Goal: Task Accomplishment & Management: Complete application form

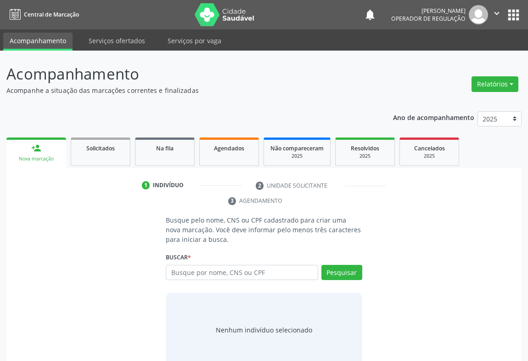
click at [188, 269] on input "text" at bounding box center [242, 273] width 153 height 16
type input "703000888788176"
click at [341, 269] on button "Pesquisar" at bounding box center [342, 273] width 41 height 16
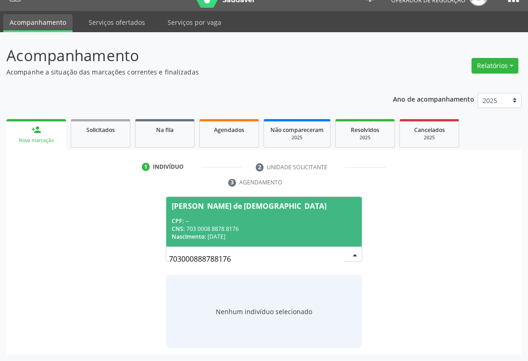
click at [203, 225] on div "CNS: 703 0008 8878 8176" at bounding box center [264, 229] width 185 height 8
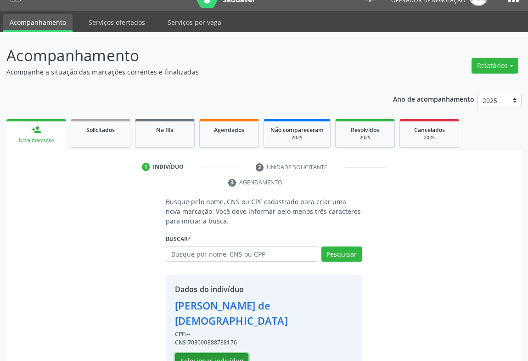
click at [199, 353] on button "Selecionar indivíduo" at bounding box center [212, 361] width 74 height 16
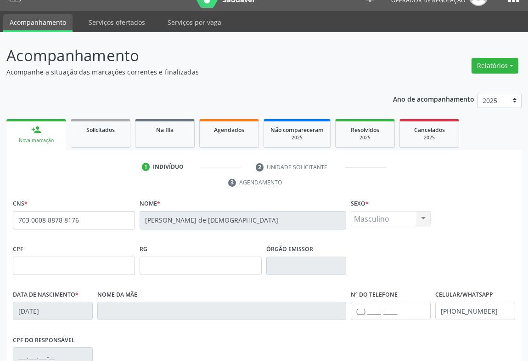
scroll to position [152, 0]
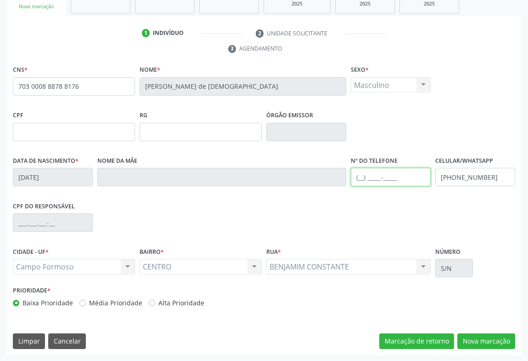
click at [368, 170] on input "text" at bounding box center [391, 177] width 80 height 18
type input "[PHONE_NUMBER]"
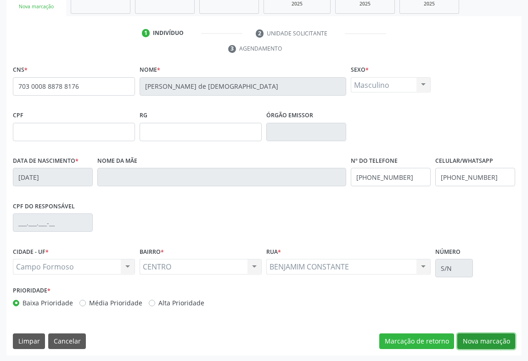
click at [479, 341] on button "Nova marcação" at bounding box center [487, 341] width 58 height 16
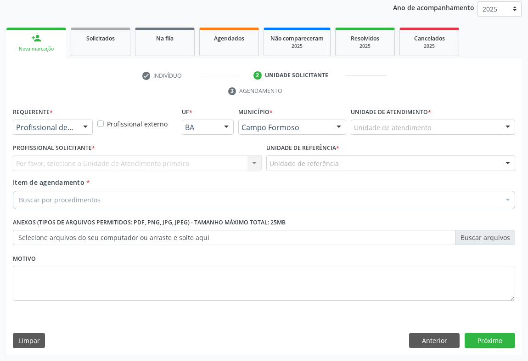
scroll to position [109, 0]
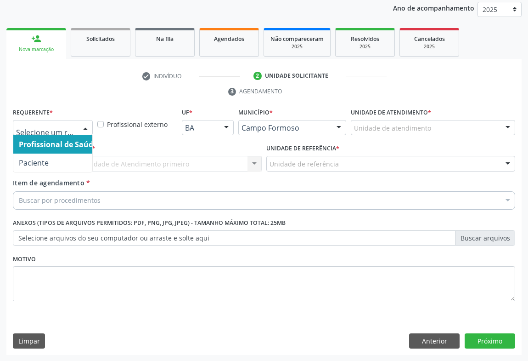
click at [82, 127] on div at bounding box center [86, 128] width 14 height 16
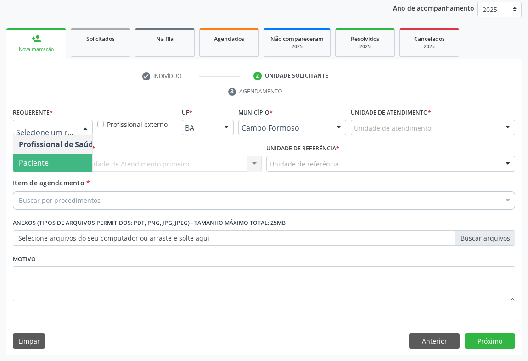
click at [33, 164] on span "Paciente" at bounding box center [34, 163] width 30 height 10
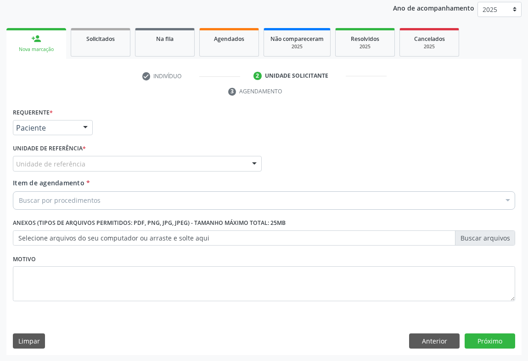
click at [158, 163] on div "Unidade de referência" at bounding box center [137, 164] width 249 height 16
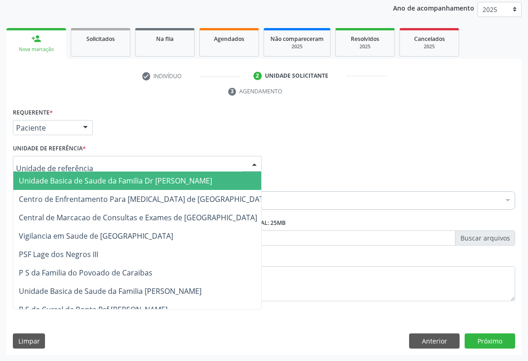
click at [88, 179] on span "Unidade Basica de Saude da Familia Dr [PERSON_NAME]" at bounding box center [115, 181] width 193 height 10
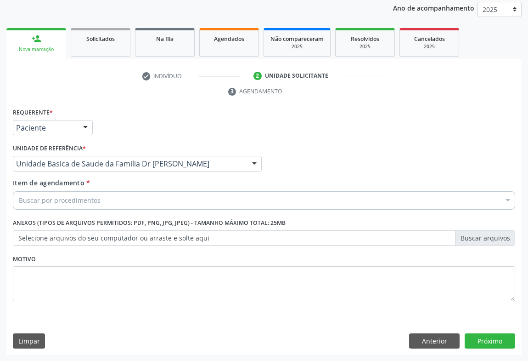
click at [63, 206] on div "Buscar por procedimentos" at bounding box center [264, 200] width 503 height 18
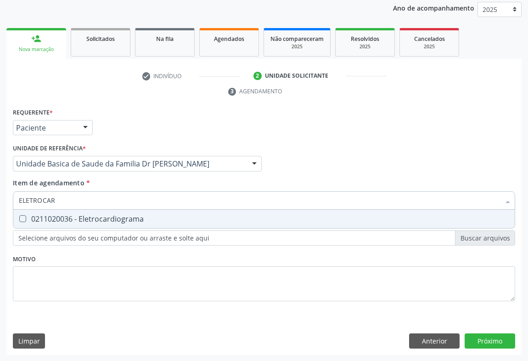
type input "ELETROCARD"
click at [87, 216] on div "0211020036 - Eletrocardiograma" at bounding box center [264, 218] width 491 height 7
checkbox Eletrocardiograma "true"
type input "ELETROCARD"
click at [114, 170] on div "Unidade Basica de Saude da Familia Dr [PERSON_NAME]" at bounding box center [137, 164] width 249 height 16
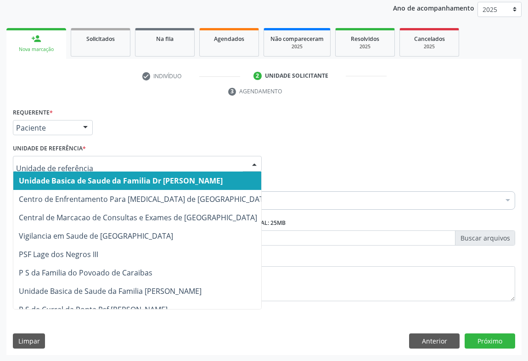
click at [129, 131] on div "Requerente * Paciente Profissional de Saúde Paciente Nenhum resultado encontrad…" at bounding box center [264, 124] width 507 height 36
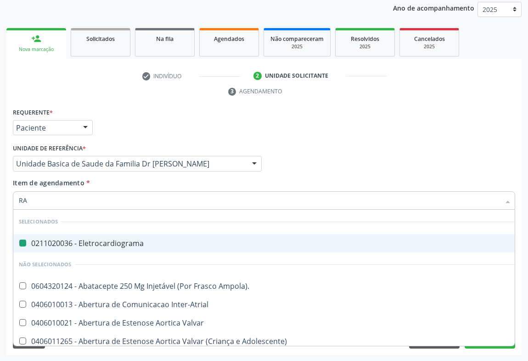
type input "RAD"
checkbox Eletrocardiograma "false"
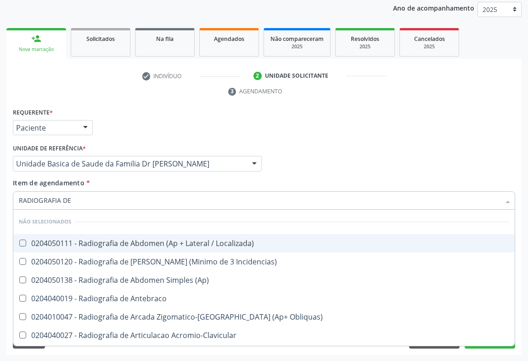
type input "RADIOGRAFIA DE T"
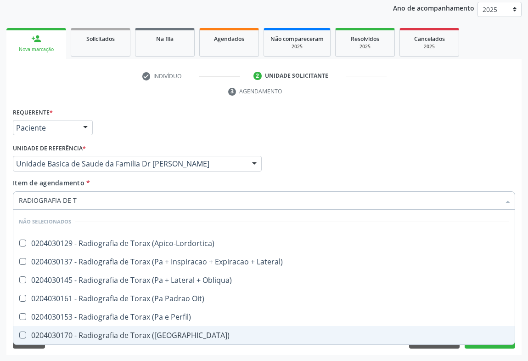
drag, startPoint x: 72, startPoint y: 331, endPoint x: 72, endPoint y: 326, distance: 5.1
click at [72, 331] on div "0204030170 - Radiografia de Torax ([GEOGRAPHIC_DATA])" at bounding box center [264, 334] width 491 height 7
checkbox \(Pa\) "true"
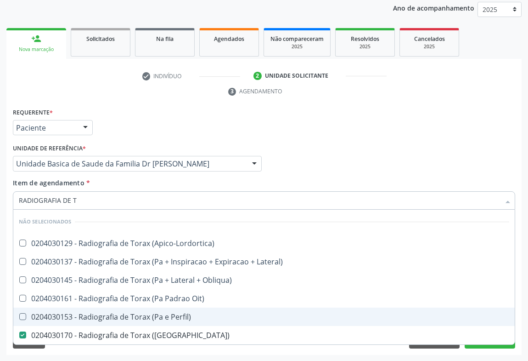
drag, startPoint x: 79, startPoint y: 314, endPoint x: 56, endPoint y: 343, distance: 36.3
click at [77, 315] on div "0204030153 - Radiografia de Torax (Pa e Perfil)" at bounding box center [264, 316] width 491 height 7
checkbox Perfil\) "true"
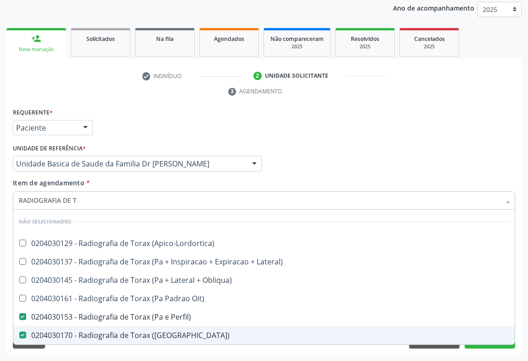
click at [47, 335] on div "0204030170 - Radiografia de Torax ([GEOGRAPHIC_DATA])" at bounding box center [264, 334] width 491 height 7
checkbox \(Pa\) "false"
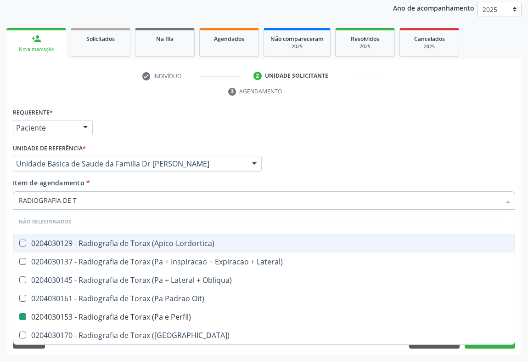
drag, startPoint x: 339, startPoint y: 172, endPoint x: 429, endPoint y: 309, distance: 164.3
click at [339, 171] on div "Profissional Solicitante Por favor, selecione a Unidade de Atendimento primeiro…" at bounding box center [264, 160] width 507 height 36
checkbox \(Apico-Lordortica\) "true"
checkbox Lateral\) "true"
checkbox Perfil\) "false"
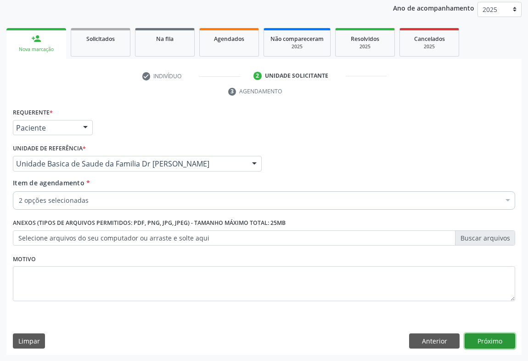
click at [494, 334] on button "Próximo" at bounding box center [490, 341] width 51 height 16
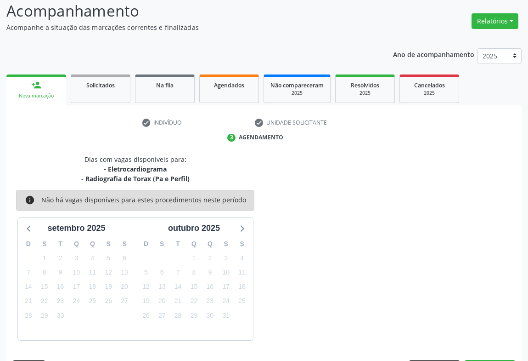
scroll to position [90, 0]
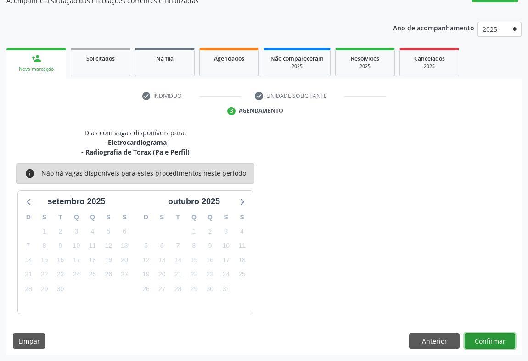
click at [492, 334] on button "Confirmar" at bounding box center [490, 341] width 51 height 16
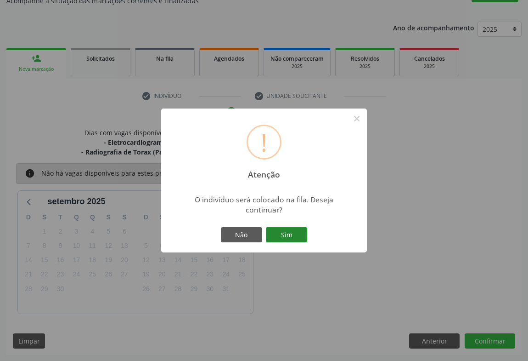
click at [284, 239] on button "Sim" at bounding box center [286, 235] width 41 height 16
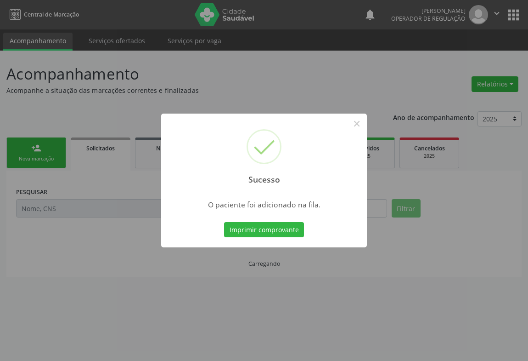
scroll to position [0, 0]
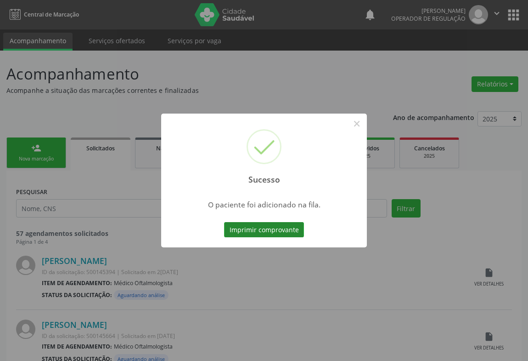
click at [252, 222] on button "Imprimir comprovante" at bounding box center [264, 230] width 80 height 16
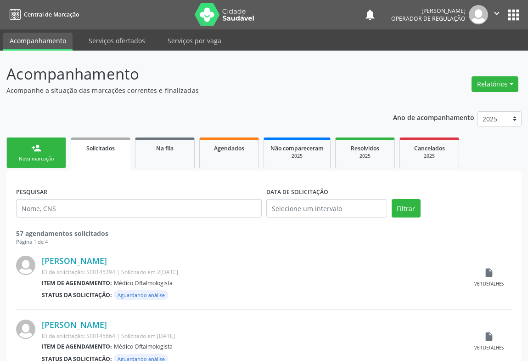
click at [38, 140] on link "person_add Nova marcação" at bounding box center [36, 152] width 60 height 31
click at [37, 141] on link "person_add Nova marcação" at bounding box center [36, 152] width 60 height 31
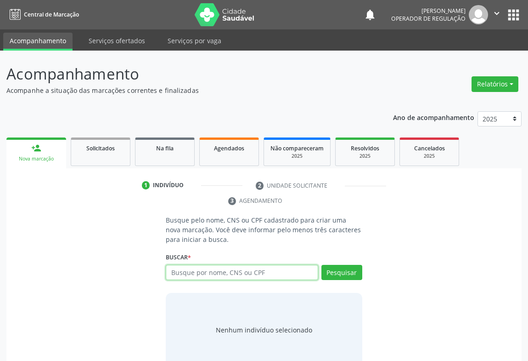
click at [218, 272] on input "text" at bounding box center [242, 273] width 153 height 16
type input "700905983104590"
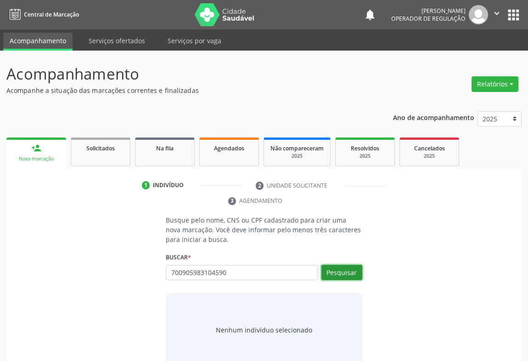
click at [345, 276] on button "Pesquisar" at bounding box center [342, 273] width 41 height 16
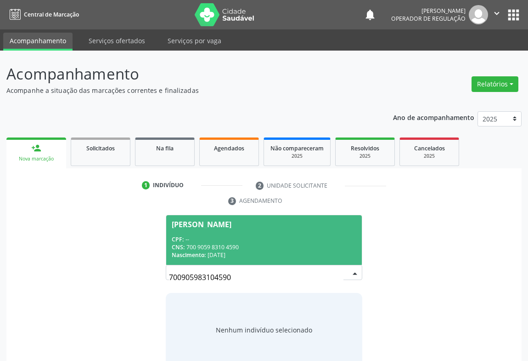
click at [193, 235] on div "CPF: --" at bounding box center [264, 239] width 185 height 8
click at [193, 235] on p "Busque pelo nome, CNS ou CPF cadastrado para criar uma nova marcação. Você deve…" at bounding box center [264, 229] width 197 height 29
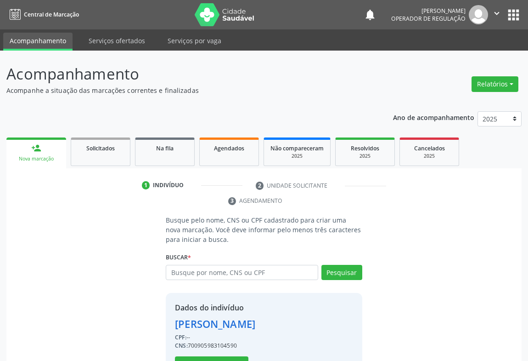
scroll to position [32, 0]
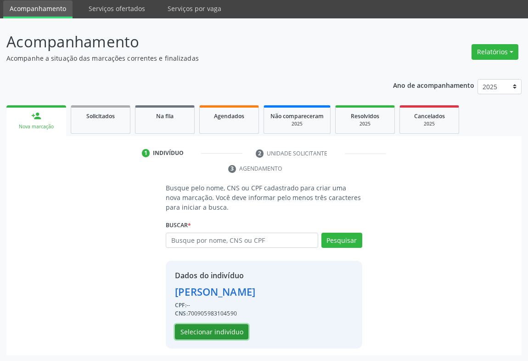
click at [216, 330] on button "Selecionar indivíduo" at bounding box center [212, 332] width 74 height 16
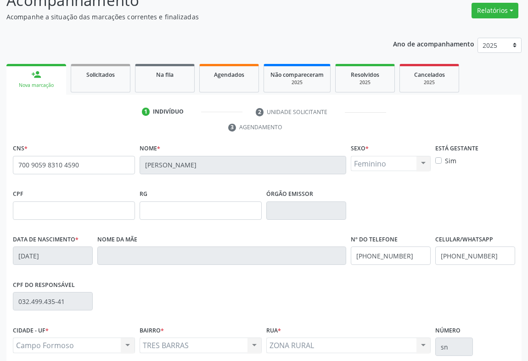
scroll to position [152, 0]
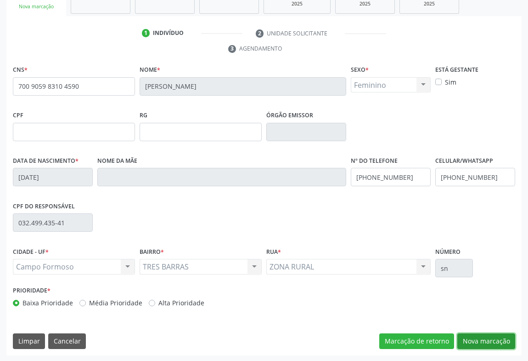
click at [488, 340] on button "Nova marcação" at bounding box center [487, 341] width 58 height 16
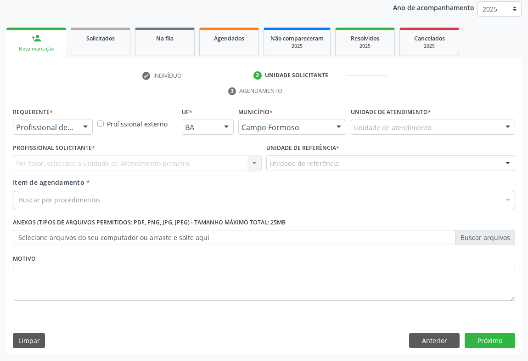
scroll to position [109, 0]
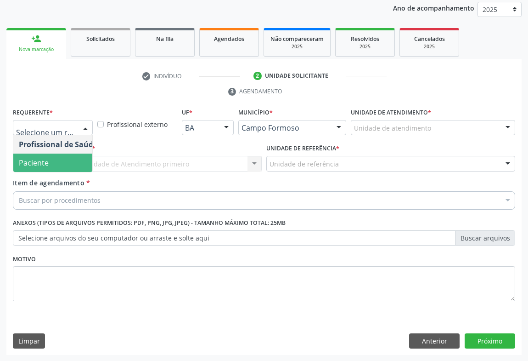
click at [31, 161] on span "Paciente" at bounding box center [34, 163] width 30 height 10
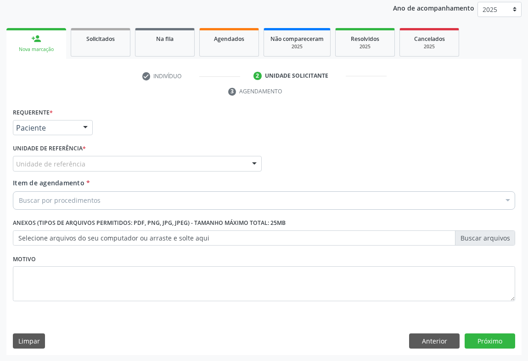
click at [161, 154] on div "Unidade de referência * Unidade de referência Unidade Basica de Saude da Famili…" at bounding box center [137, 156] width 249 height 29
click at [157, 163] on div "Unidade de referência" at bounding box center [137, 164] width 249 height 16
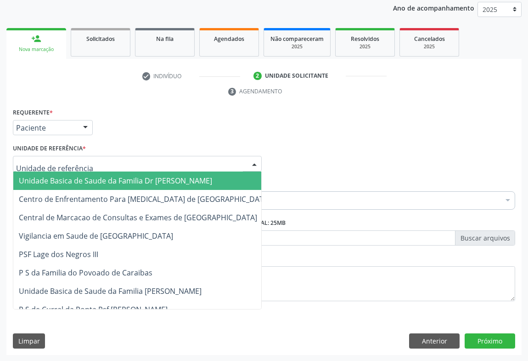
click at [105, 184] on span "Unidade Basica de Saude da Familia Dr [PERSON_NAME]" at bounding box center [144, 180] width 263 height 18
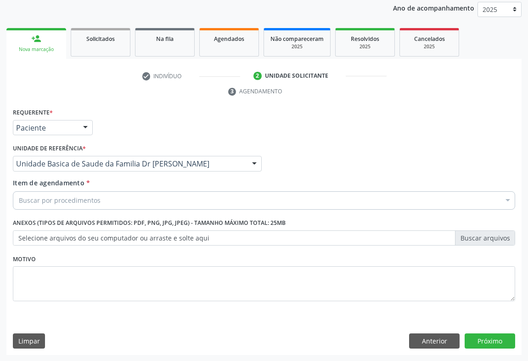
click at [111, 195] on div "Buscar por procedimentos" at bounding box center [264, 200] width 503 height 18
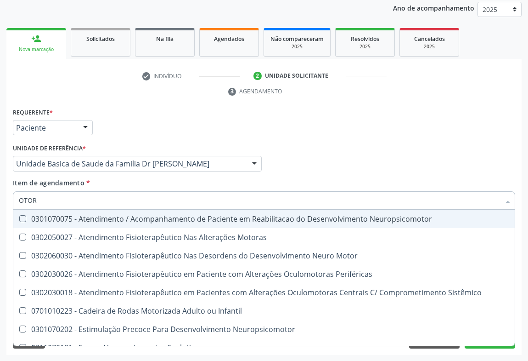
type input "OTORR"
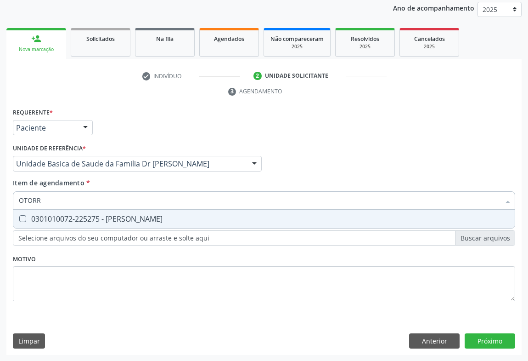
click at [166, 215] on div "0301010072-225275 - [PERSON_NAME]" at bounding box center [264, 218] width 491 height 7
checkbox Otorrinolaringologista "true"
click at [317, 174] on div "Profissional Solicitante Por favor, selecione a Unidade de Atendimento primeiro…" at bounding box center [264, 160] width 507 height 36
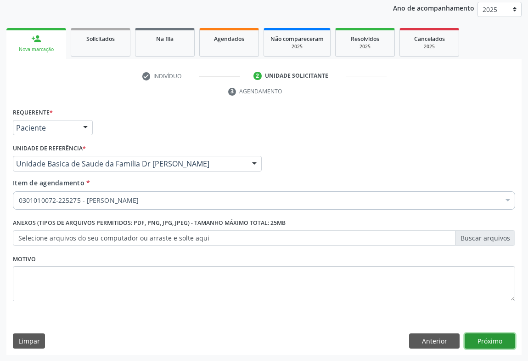
click at [494, 340] on button "Próximo" at bounding box center [490, 341] width 51 height 16
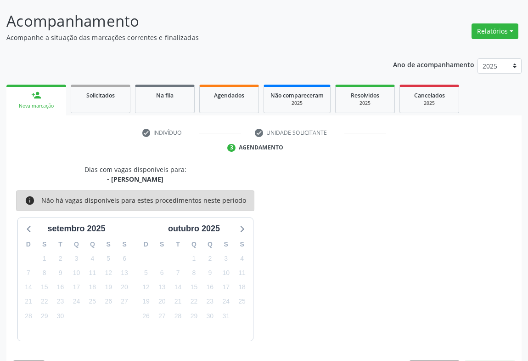
scroll to position [80, 0]
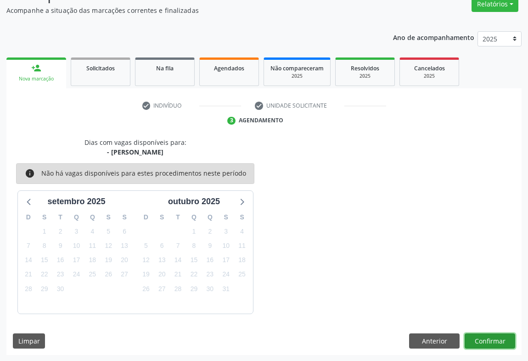
click at [493, 339] on button "Confirmar" at bounding box center [490, 341] width 51 height 16
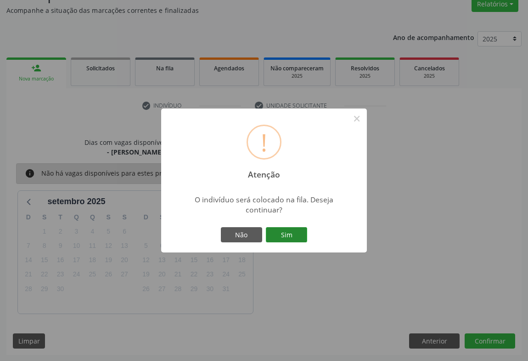
click at [293, 229] on button "Sim" at bounding box center [286, 235] width 41 height 16
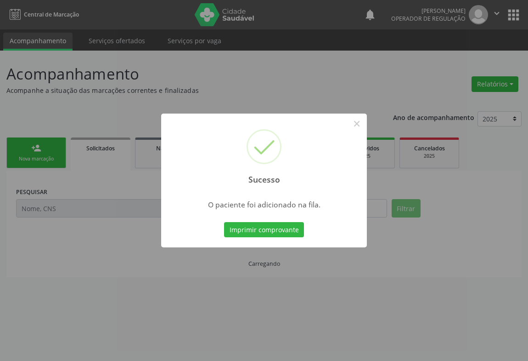
scroll to position [0, 0]
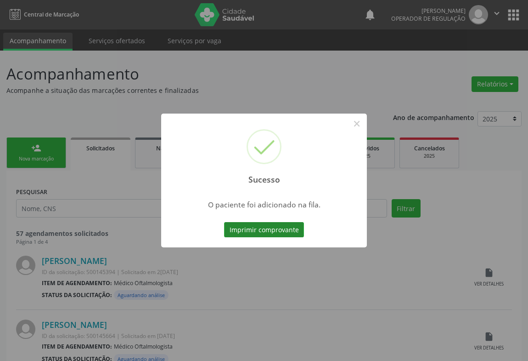
click at [249, 231] on button "Imprimir comprovante" at bounding box center [264, 230] width 80 height 16
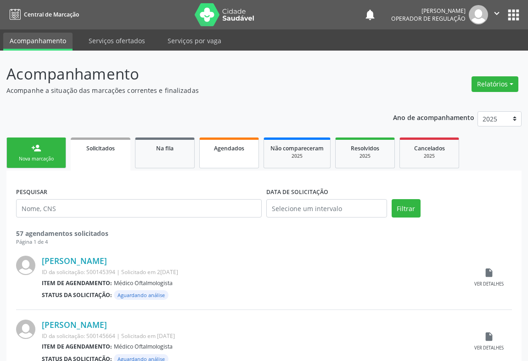
click at [227, 158] on link "Agendados" at bounding box center [229, 152] width 60 height 31
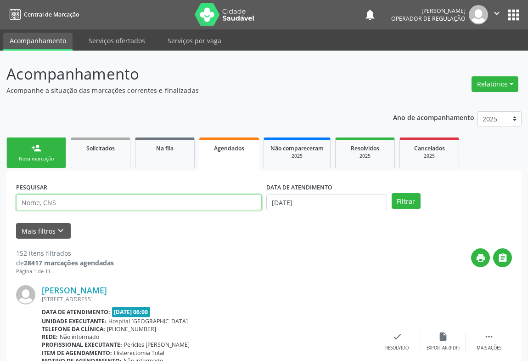
drag, startPoint x: 55, startPoint y: 206, endPoint x: 58, endPoint y: 199, distance: 7.6
click at [55, 206] on input "text" at bounding box center [139, 202] width 246 height 16
type input "M"
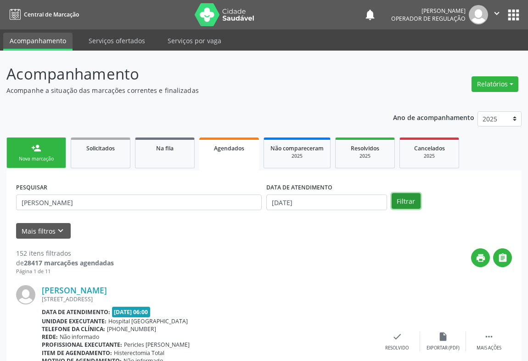
click at [402, 202] on button "Filtrar" at bounding box center [406, 201] width 29 height 16
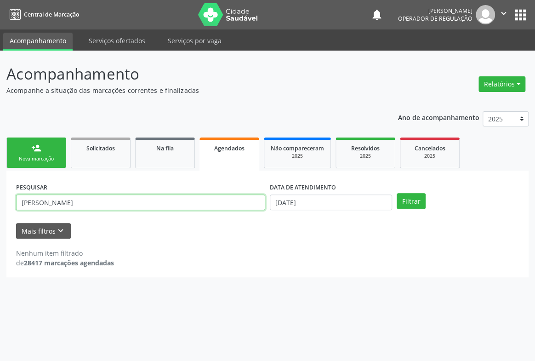
click at [134, 204] on input "[PERSON_NAME]" at bounding box center [140, 202] width 249 height 16
type input "[PERSON_NAME]"
click at [397, 193] on button "Filtrar" at bounding box center [411, 201] width 29 height 16
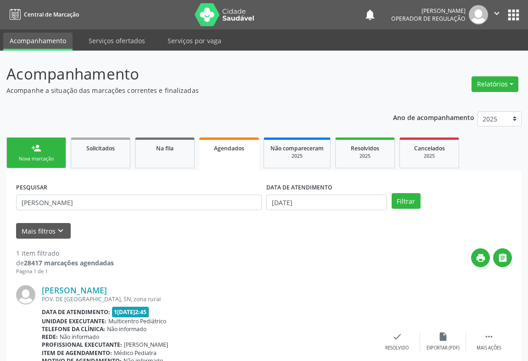
scroll to position [62, 0]
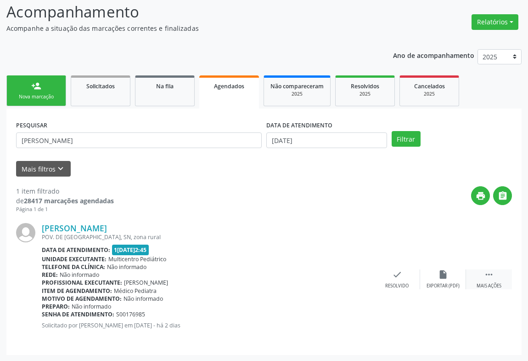
click at [496, 283] on div "Mais ações" at bounding box center [489, 286] width 25 height 6
click at [301, 273] on icon "print" at bounding box center [306, 274] width 10 height 10
drag, startPoint x: 36, startPoint y: 86, endPoint x: 45, endPoint y: 78, distance: 12.4
click at [37, 86] on div "person_add" at bounding box center [36, 86] width 10 height 10
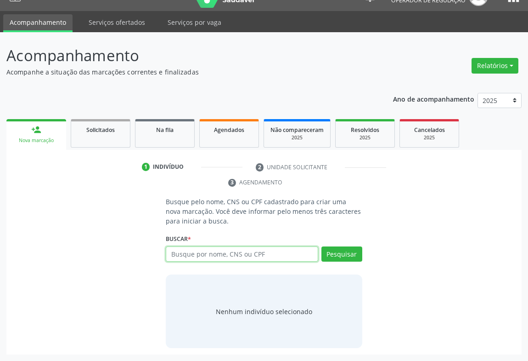
click at [206, 250] on input "text" at bounding box center [242, 254] width 153 height 16
type input "09627630551"
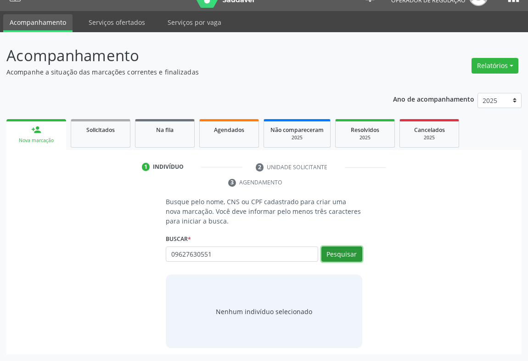
drag, startPoint x: 341, startPoint y: 255, endPoint x: 337, endPoint y: 261, distance: 7.5
click at [338, 260] on button "Pesquisar" at bounding box center [342, 254] width 41 height 16
type input "09627630551"
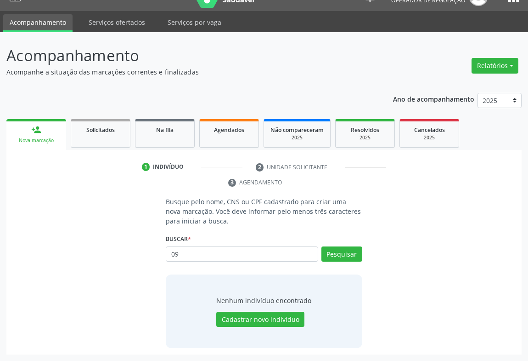
type input "0"
type input "707600298049895"
click at [347, 253] on button "Pesquisar" at bounding box center [342, 254] width 41 height 16
type input "707600298049895"
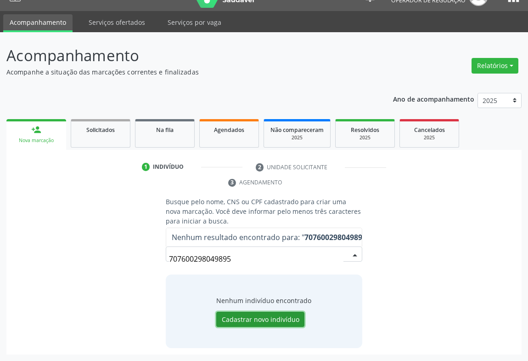
click at [259, 315] on button "Cadastrar novo indivíduo" at bounding box center [260, 320] width 88 height 16
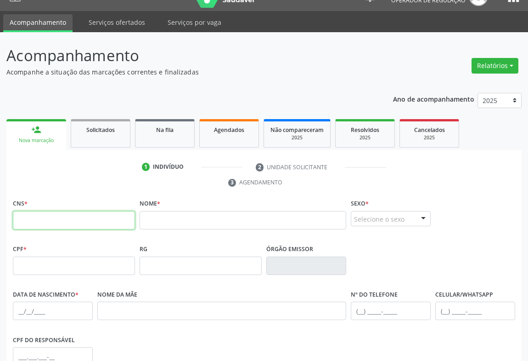
drag, startPoint x: 27, startPoint y: 223, endPoint x: 45, endPoint y: 210, distance: 22.4
click at [27, 223] on input "text" at bounding box center [74, 220] width 122 height 18
type input "707 6002 9804 9895"
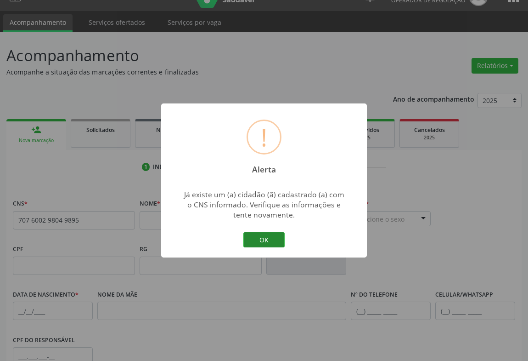
click at [260, 244] on button "OK" at bounding box center [264, 240] width 41 height 16
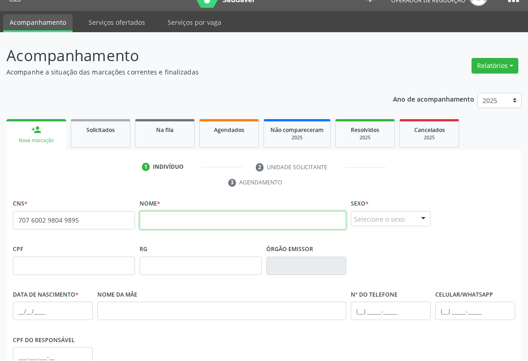
click at [170, 220] on input "text" at bounding box center [243, 220] width 207 height 18
type input "C"
drag, startPoint x: 145, startPoint y: 220, endPoint x: 152, endPoint y: 219, distance: 7.4
click at [145, 220] on input "[DEMOGRAPHIC_DATA]" at bounding box center [243, 220] width 207 height 18
click at [202, 220] on input "[PERSON_NAME]" at bounding box center [243, 220] width 207 height 18
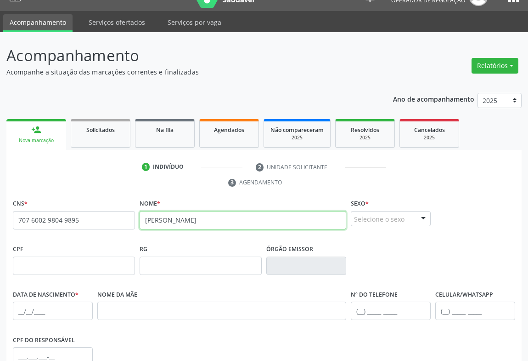
type input "[PERSON_NAME]"
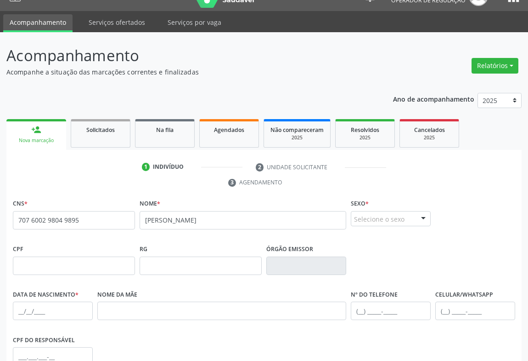
click at [422, 216] on div at bounding box center [424, 219] width 14 height 16
drag, startPoint x: 370, startPoint y: 198, endPoint x: 375, endPoint y: 202, distance: 6.5
click at [371, 199] on span "Feminino" at bounding box center [373, 202] width 32 height 10
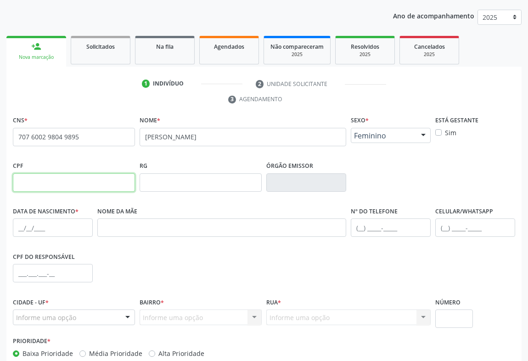
click at [31, 184] on input "text" at bounding box center [74, 182] width 122 height 18
type input "096.276.305-51"
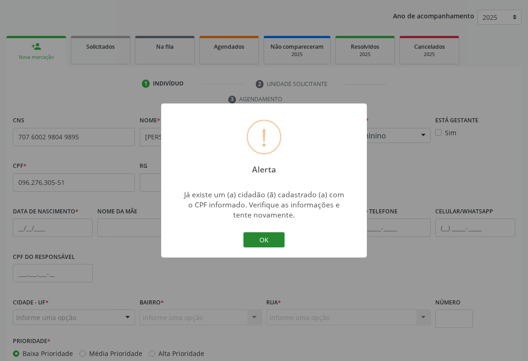
click at [259, 238] on button "OK" at bounding box center [264, 240] width 41 height 16
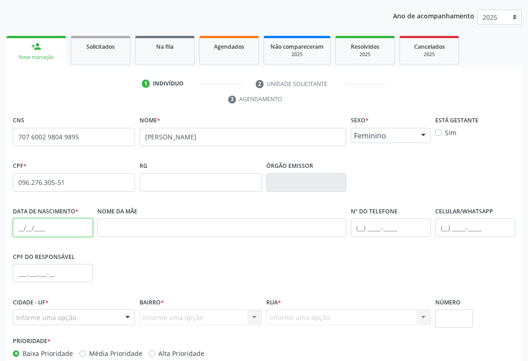
click at [34, 232] on input "text" at bounding box center [53, 227] width 80 height 18
type input "2[DATE]"
click at [383, 226] on input "text" at bounding box center [391, 227] width 80 height 18
type input "[PHONE_NUMBER]"
click at [125, 312] on div at bounding box center [128, 318] width 14 height 16
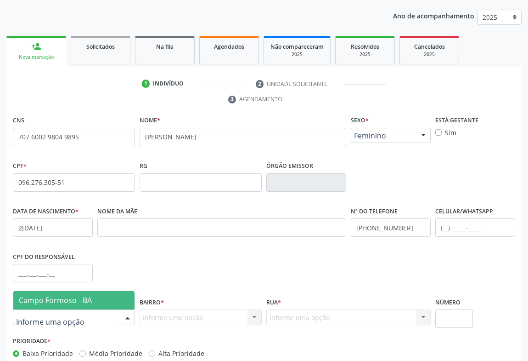
drag, startPoint x: 59, startPoint y: 300, endPoint x: 199, endPoint y: 312, distance: 140.2
click at [59, 300] on span "Campo Formoso - BA" at bounding box center [55, 300] width 73 height 10
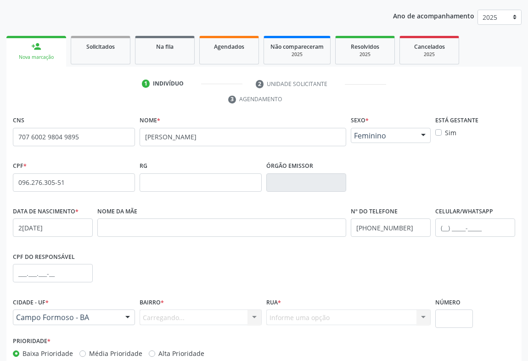
click at [269, 317] on div "Informe uma opção Nenhum resultado encontrado para: " " Nenhuma opção encontrad…" at bounding box center [349, 317] width 165 height 16
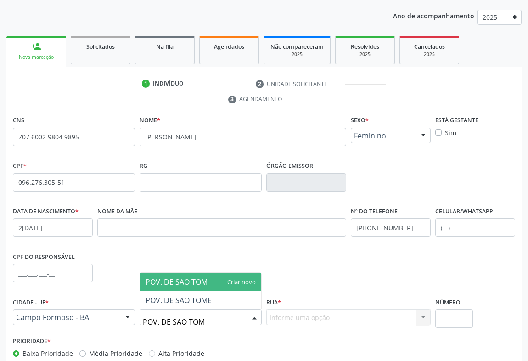
type input "POV. DE SAO TOME"
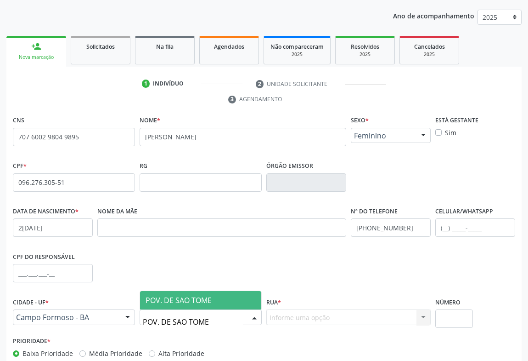
click at [210, 303] on span "POV. DE SAO TOME" at bounding box center [179, 300] width 66 height 10
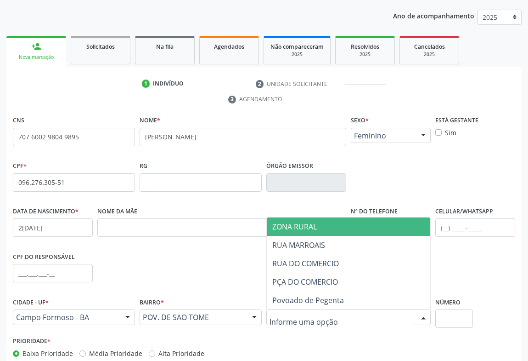
click at [301, 232] on span "ZONA RURAL" at bounding box center [349, 226] width 164 height 18
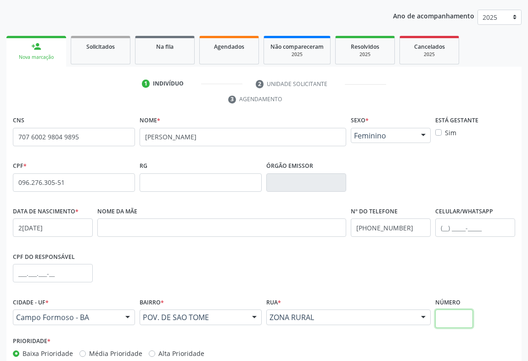
click at [456, 318] on input "text" at bounding box center [455, 318] width 38 height 18
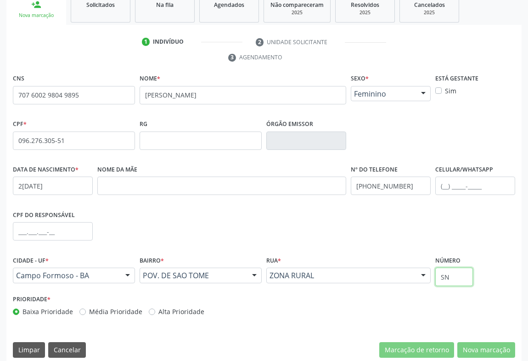
scroll to position [152, 0]
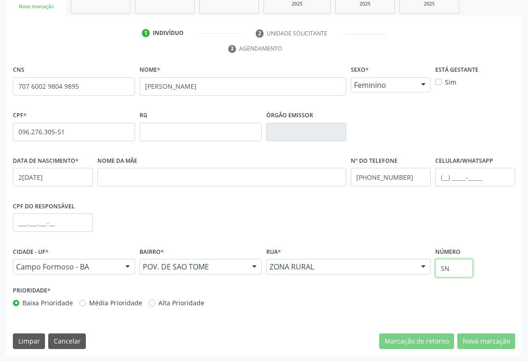
type input "SN"
click at [501, 322] on div "CNS 707 6002 9804 9895 [GEOGRAPHIC_DATA] * [PERSON_NAME] * Feminino Masculino F…" at bounding box center [264, 209] width 516 height 292
click at [501, 321] on div "CNS 707 6002 9804 9895 [GEOGRAPHIC_DATA] * [PERSON_NAME] * Feminino Masculino F…" at bounding box center [264, 209] width 516 height 292
drag, startPoint x: 500, startPoint y: 321, endPoint x: 483, endPoint y: 329, distance: 18.9
click at [498, 322] on div "CNS 707 6002 9804 9895 [GEOGRAPHIC_DATA] * [PERSON_NAME] * Feminino Masculino F…" at bounding box center [264, 209] width 516 height 292
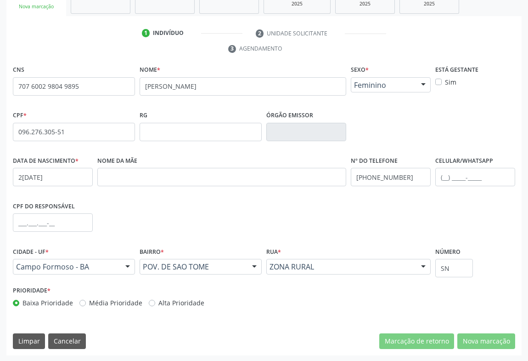
click at [483, 329] on div "CNS 707 6002 9804 9895 [GEOGRAPHIC_DATA] * [PERSON_NAME] * Feminino Masculino F…" at bounding box center [264, 209] width 516 height 292
drag, startPoint x: 483, startPoint y: 329, endPoint x: 482, endPoint y: 337, distance: 8.7
click at [483, 331] on div "CNS 707 6002 9804 9895 [GEOGRAPHIC_DATA] * [PERSON_NAME] * Feminino Masculino F…" at bounding box center [264, 209] width 516 height 292
click at [239, 253] on div "Bairro * POV. DE SAO TOME CENTRO BAIRRO [GEOGRAPHIC_DATA] zona rural [GEOGRAPHI…" at bounding box center [201, 258] width 122 height 29
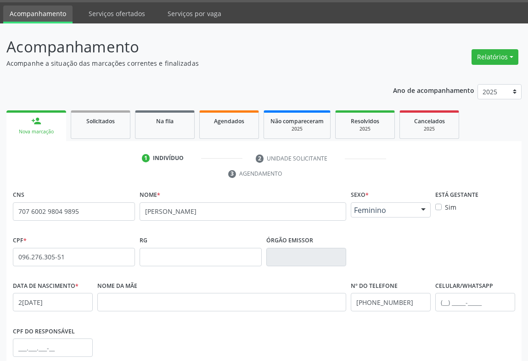
scroll to position [0, 0]
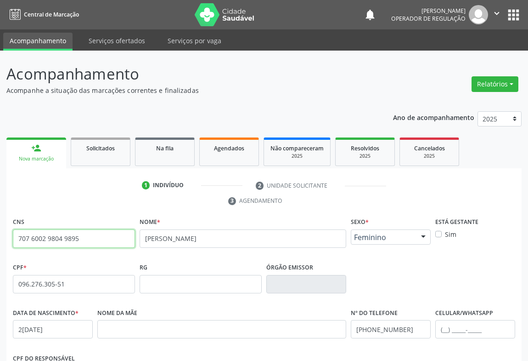
drag, startPoint x: 18, startPoint y: 241, endPoint x: 122, endPoint y: 244, distance: 103.9
click at [122, 244] on input "707 6002 9804 9895" at bounding box center [74, 238] width 122 height 18
click at [109, 157] on link "Solicitados" at bounding box center [101, 151] width 60 height 28
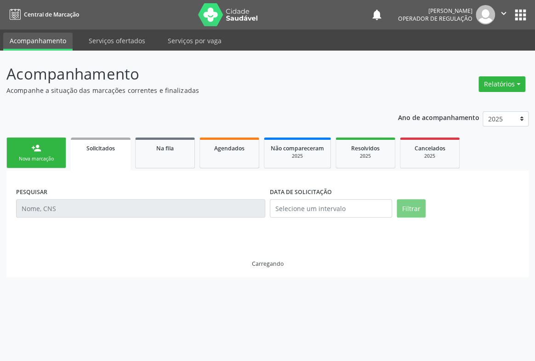
click at [109, 157] on link "Solicitados" at bounding box center [101, 153] width 60 height 33
click at [32, 156] on div "Nova marcação" at bounding box center [36, 158] width 46 height 7
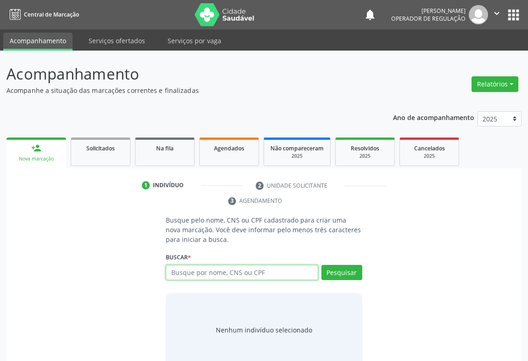
paste input "707 6002 9804 9895"
type input "707 6002 9804 9895"
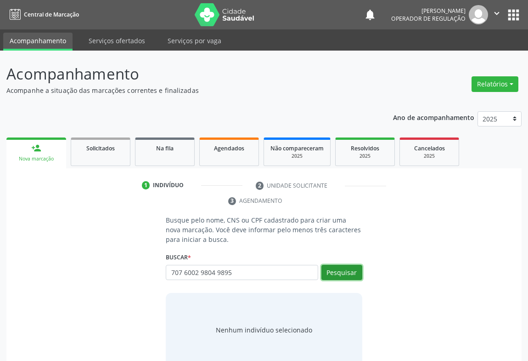
click at [344, 269] on button "Pesquisar" at bounding box center [342, 273] width 41 height 16
type input "707 6002 9804 9895"
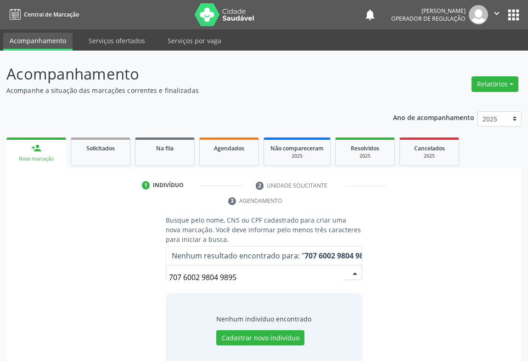
scroll to position [18, 0]
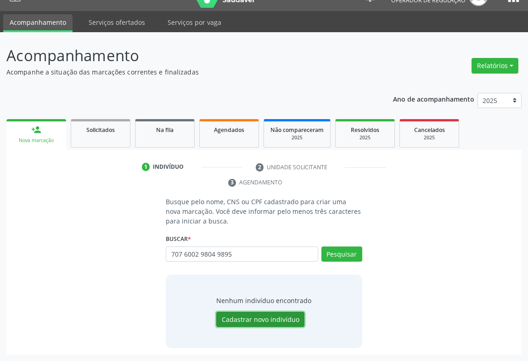
click at [263, 318] on button "Cadastrar novo indivíduo" at bounding box center [260, 320] width 88 height 16
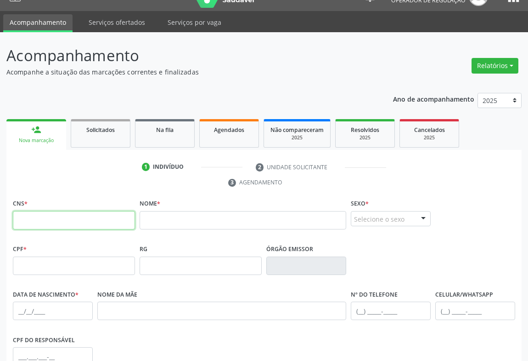
paste input "707 6002 9804 9895"
type input "707 6002 9804 9895"
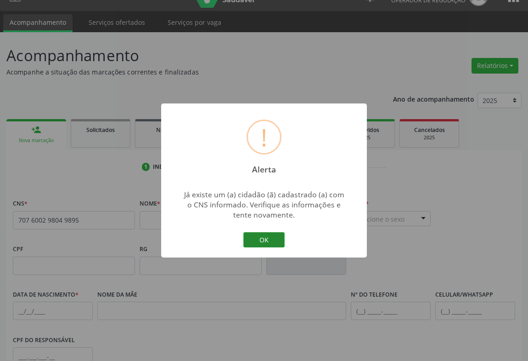
click at [257, 241] on button "OK" at bounding box center [264, 240] width 41 height 16
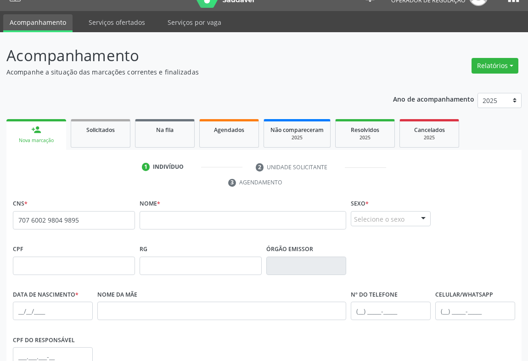
scroll to position [143, 0]
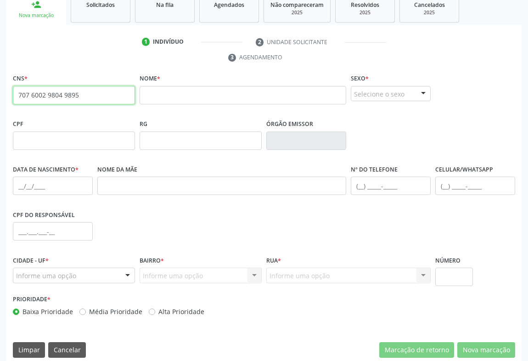
click at [82, 91] on input "707 6002 9804 9895" at bounding box center [74, 95] width 122 height 18
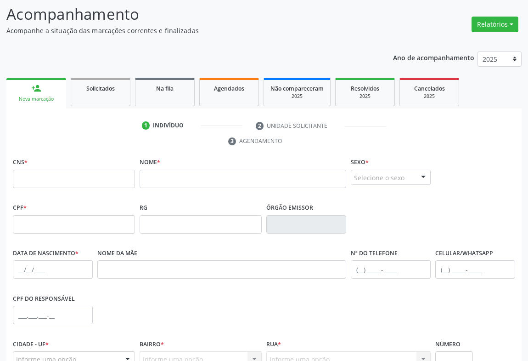
click at [33, 88] on div "person_add" at bounding box center [36, 88] width 10 height 10
click at [40, 98] on div "Nova marcação" at bounding box center [36, 99] width 47 height 7
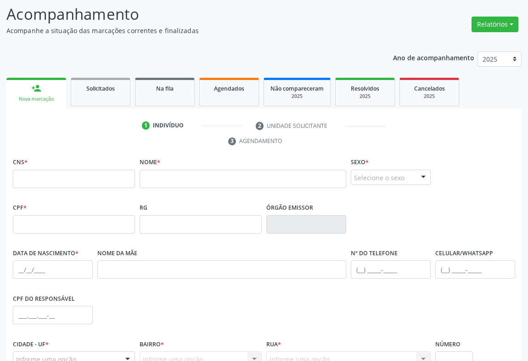
click at [40, 98] on div "Nova marcação" at bounding box center [36, 99] width 47 height 7
click at [36, 171] on input "text" at bounding box center [74, 179] width 122 height 18
type input "026 0135 9501"
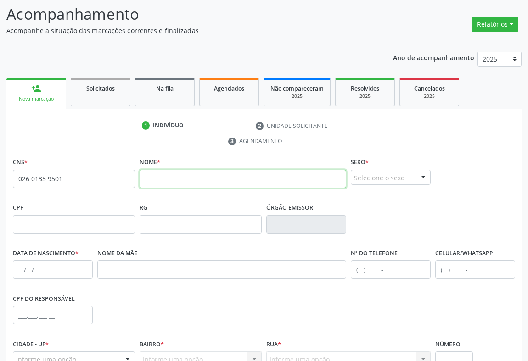
click at [149, 175] on input "text" at bounding box center [243, 179] width 207 height 18
type input "[PERSON_NAME]"
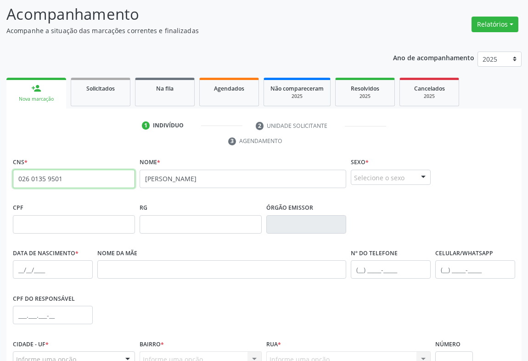
click at [66, 176] on input "026 0135 9501" at bounding box center [74, 179] width 122 height 18
type input "0"
click at [43, 96] on div "Nova marcação" at bounding box center [36, 99] width 47 height 7
click at [38, 89] on div "person_add" at bounding box center [36, 88] width 10 height 10
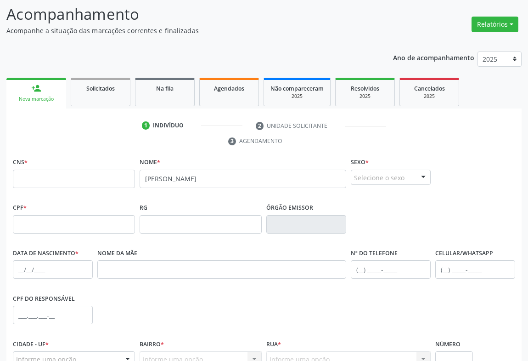
click at [38, 89] on div "person_add" at bounding box center [36, 88] width 10 height 10
click at [119, 99] on link "Solicitados" at bounding box center [101, 92] width 60 height 28
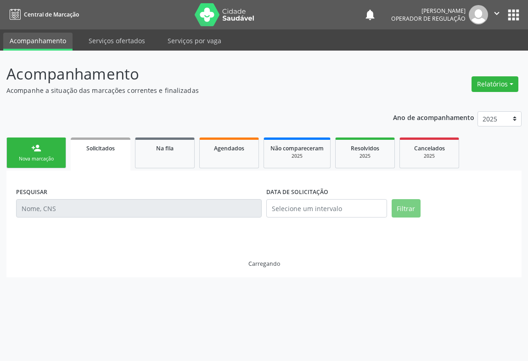
scroll to position [0, 0]
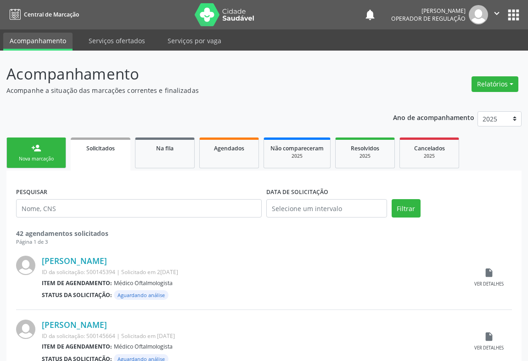
click at [40, 154] on link "person_add Nova marcação" at bounding box center [36, 152] width 60 height 31
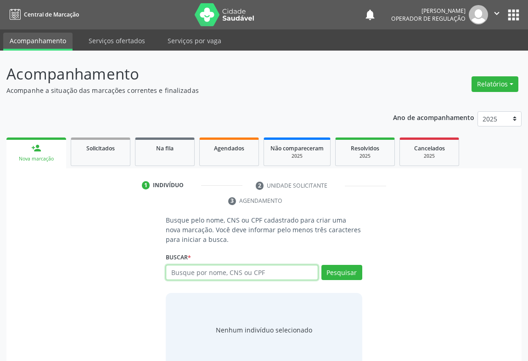
click at [183, 275] on input "text" at bounding box center [242, 273] width 153 height 16
type input "02601359501"
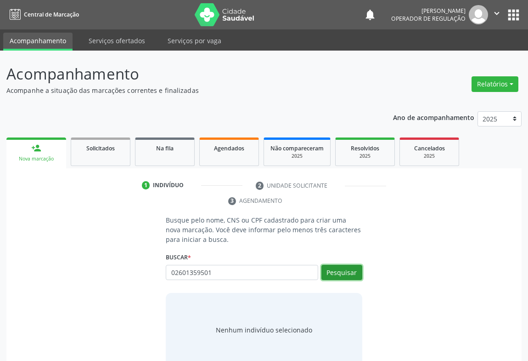
click at [350, 271] on button "Pesquisar" at bounding box center [342, 273] width 41 height 16
type input "0"
click at [174, 268] on input "text" at bounding box center [242, 273] width 153 height 16
type input "706807787579028"
click at [345, 273] on button "Pesquisar" at bounding box center [342, 273] width 41 height 16
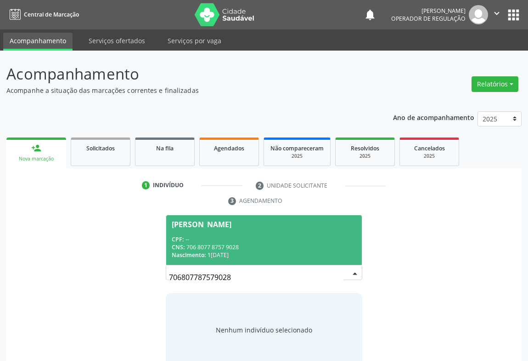
click at [206, 238] on div "CPF: --" at bounding box center [264, 239] width 185 height 8
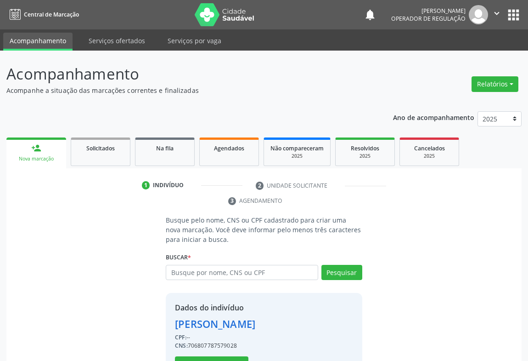
scroll to position [32, 0]
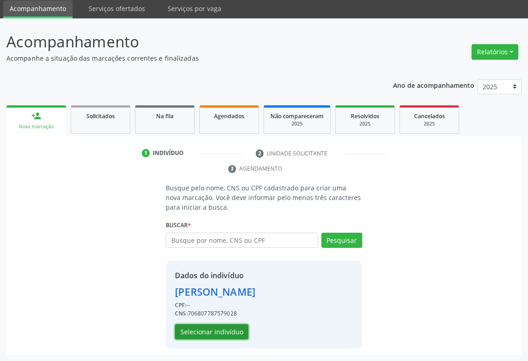
click at [214, 324] on button "Selecionar indivíduo" at bounding box center [212, 332] width 74 height 16
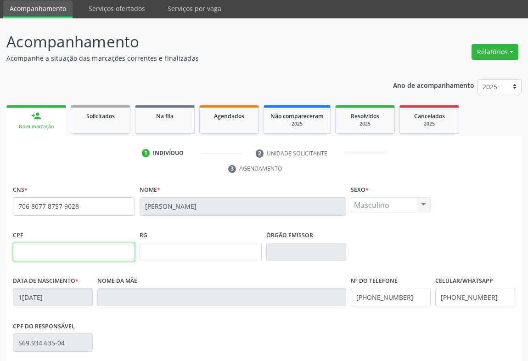
click at [50, 247] on input "text" at bounding box center [74, 252] width 122 height 18
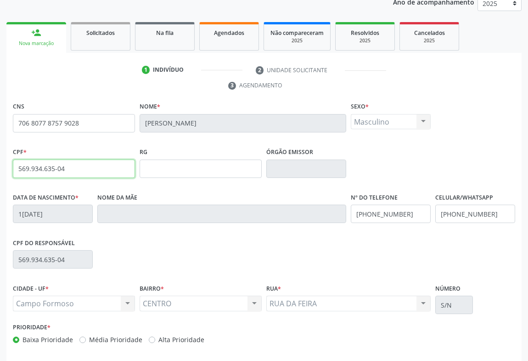
scroll to position [152, 0]
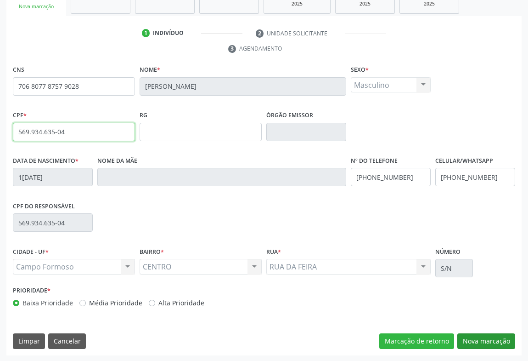
type input "569.934.635-04"
click at [491, 337] on button "Nova marcação" at bounding box center [487, 341] width 58 height 16
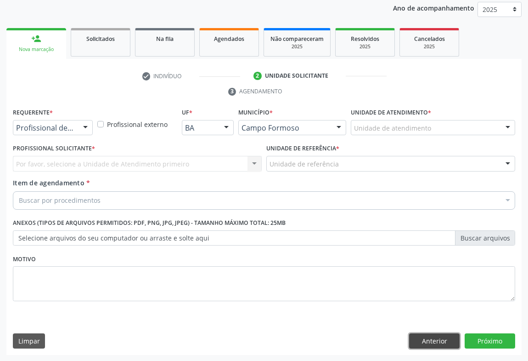
click at [432, 336] on button "Anterior" at bounding box center [434, 341] width 51 height 16
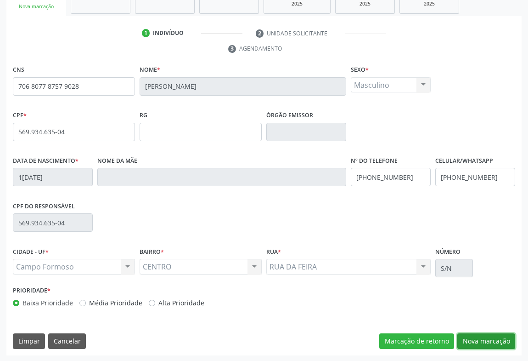
click at [467, 339] on button "Nova marcação" at bounding box center [487, 341] width 58 height 16
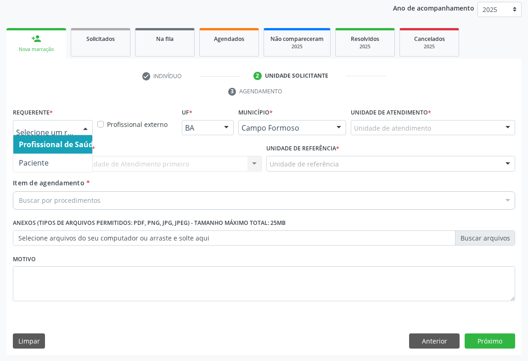
click at [87, 129] on div at bounding box center [86, 128] width 14 height 16
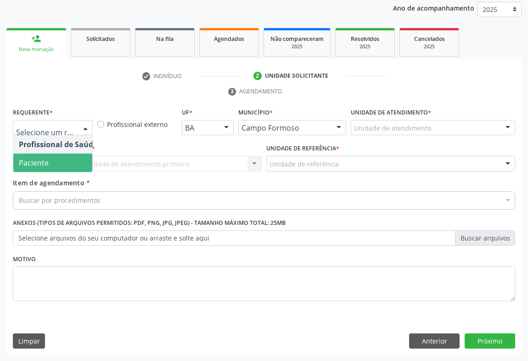
click at [50, 165] on span "Paciente" at bounding box center [58, 162] width 90 height 18
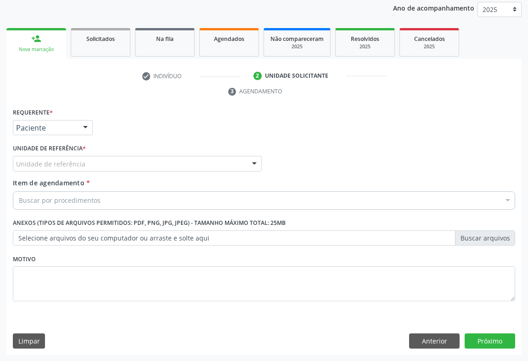
click at [139, 159] on div "Unidade de referência" at bounding box center [137, 164] width 249 height 16
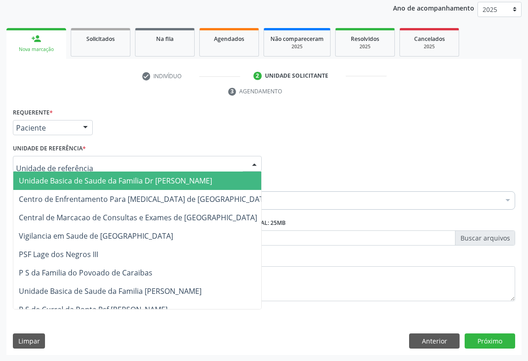
click at [88, 177] on span "Unidade Basica de Saude da Familia Dr [PERSON_NAME]" at bounding box center [115, 181] width 193 height 10
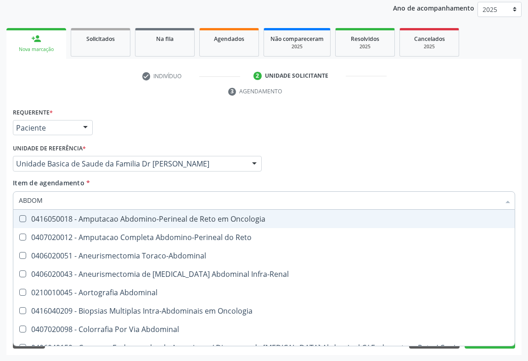
type input "ABDOME"
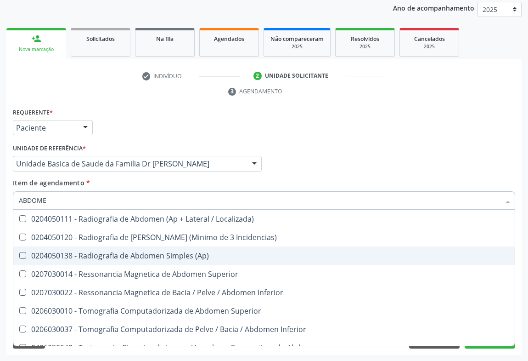
scroll to position [47, 0]
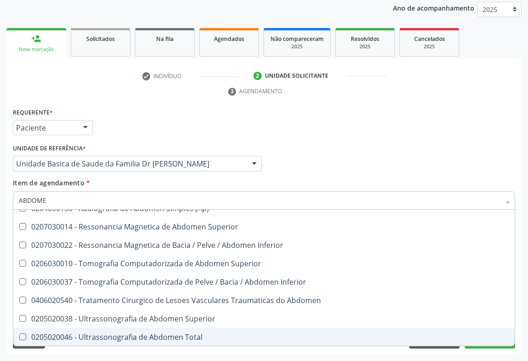
drag, startPoint x: 144, startPoint y: 330, endPoint x: 144, endPoint y: 335, distance: 5.5
click at [144, 330] on span "0205020046 - Ultrassonografia de Abdomen Total" at bounding box center [264, 337] width 502 height 18
checkbox Total "true"
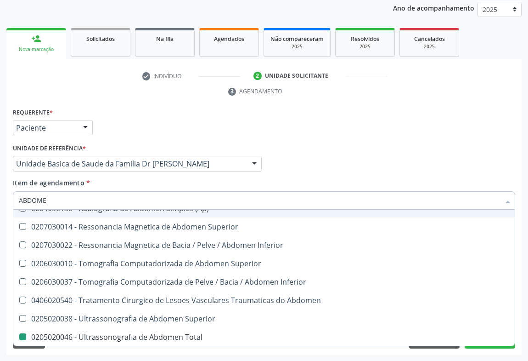
click at [295, 175] on div "Profissional Solicitante Por favor, selecione a Unidade de Atendimento primeiro…" at bounding box center [264, 160] width 507 height 36
checkbox Incidencias\) "true"
checkbox Total "false"
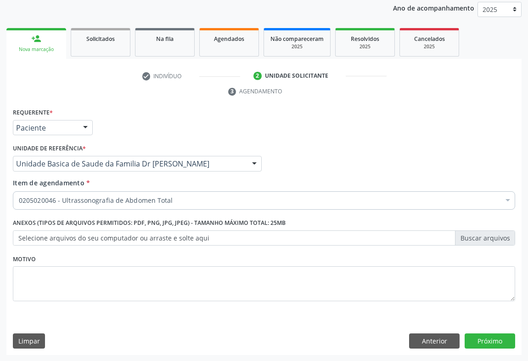
scroll to position [0, 0]
click at [491, 331] on div "Requerente * Paciente Profissional de Saúde Paciente Nenhum resultado encontrad…" at bounding box center [264, 231] width 516 height 250
click at [489, 338] on button "Próximo" at bounding box center [490, 341] width 51 height 16
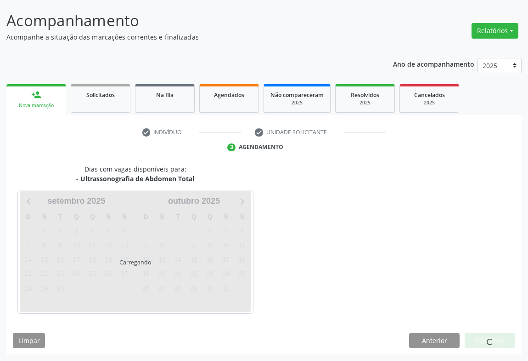
scroll to position [53, 0]
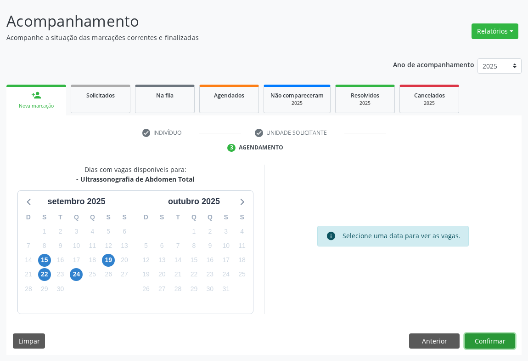
click at [497, 334] on button "Confirmar" at bounding box center [490, 341] width 51 height 16
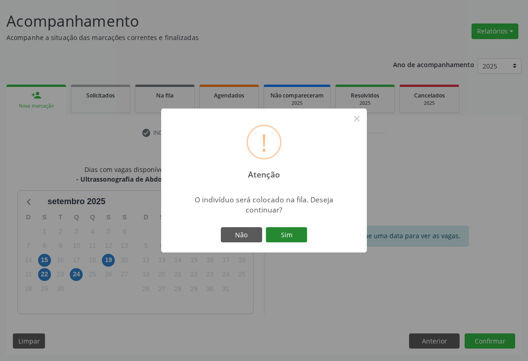
click at [285, 233] on button "Sim" at bounding box center [286, 235] width 41 height 16
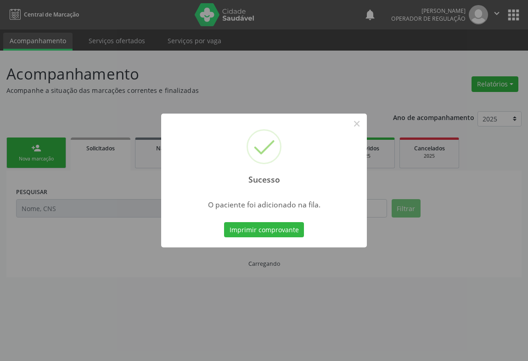
scroll to position [0, 0]
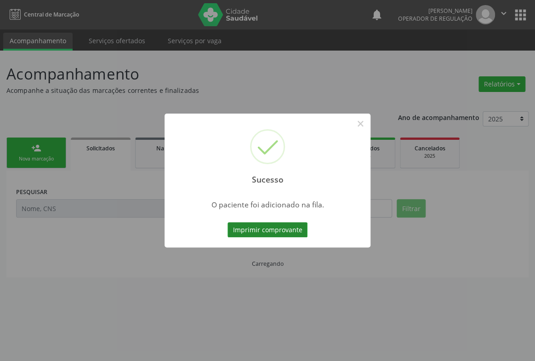
click at [278, 229] on button "Imprimir comprovante" at bounding box center [267, 230] width 80 height 16
